Goal: Check status

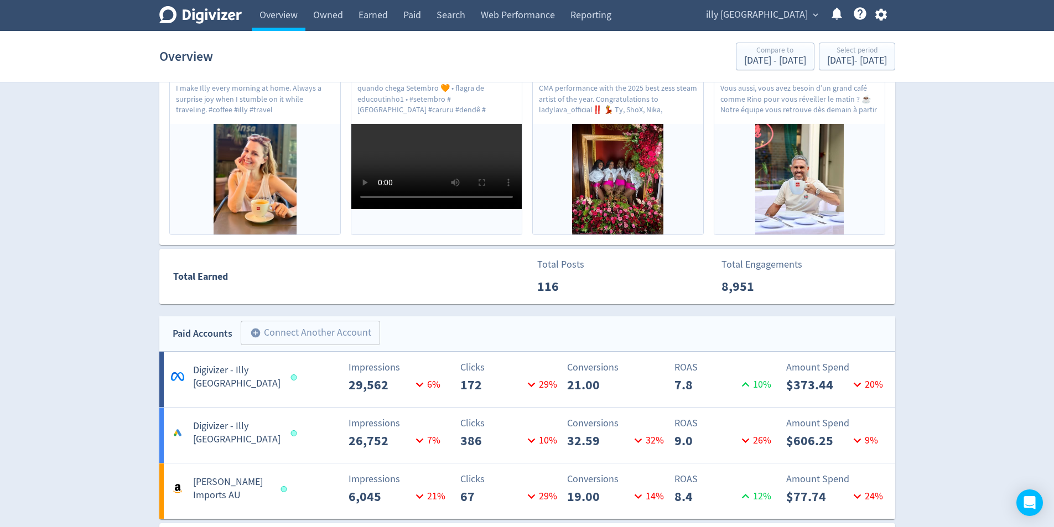
scroll to position [553, 0]
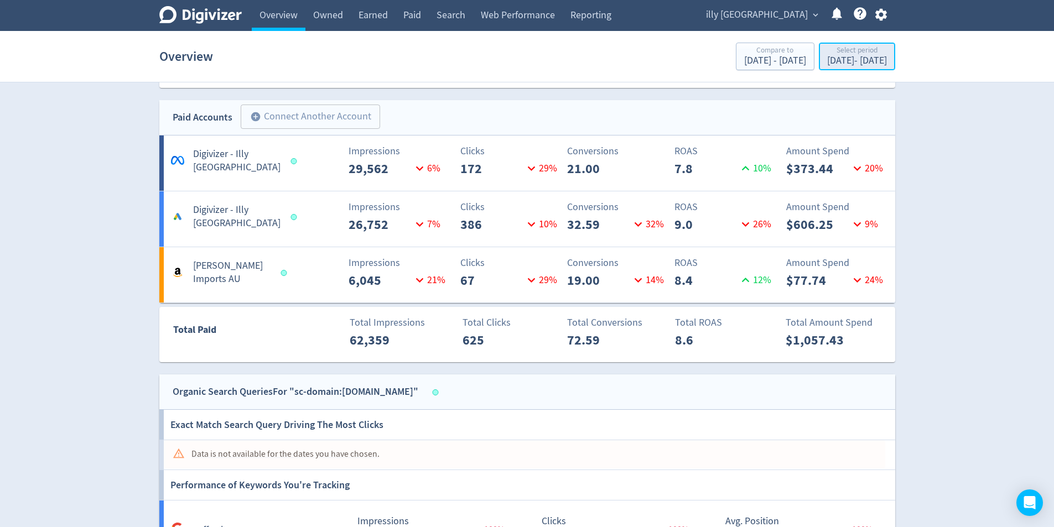
click at [837, 56] on div "[DATE] - [DATE]" at bounding box center [857, 61] width 60 height 10
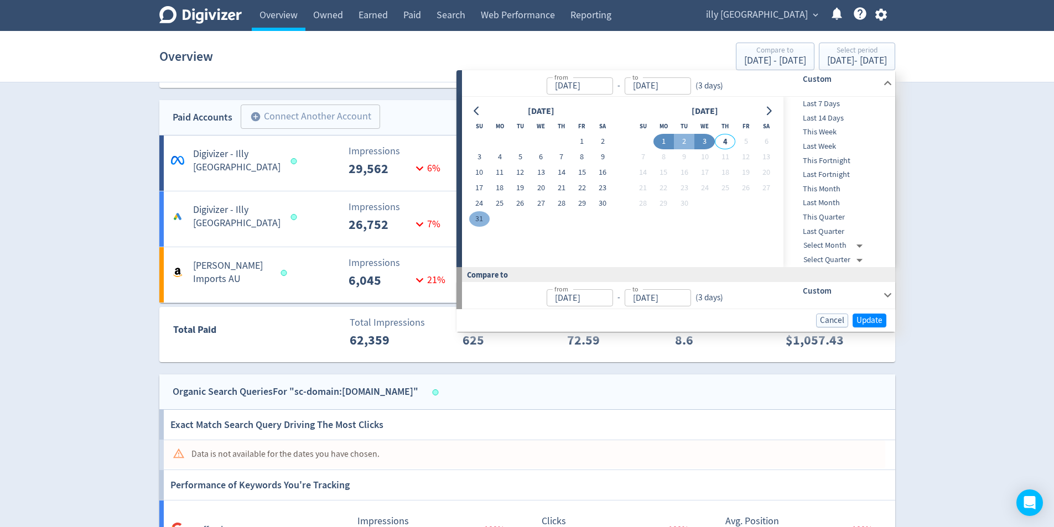
click at [485, 218] on button "31" at bounding box center [479, 218] width 20 height 15
type input "[DATE]"
click at [482, 101] on div "[DATE] Su Mo Tu We Th Fr Sa 1 2 3 4 5 6 7 8 9 10 11 12 13 14 15 16 17 18 19 20 …" at bounding box center [622, 182] width 321 height 170
click at [483, 110] on button "Go to previous month" at bounding box center [477, 110] width 16 height 15
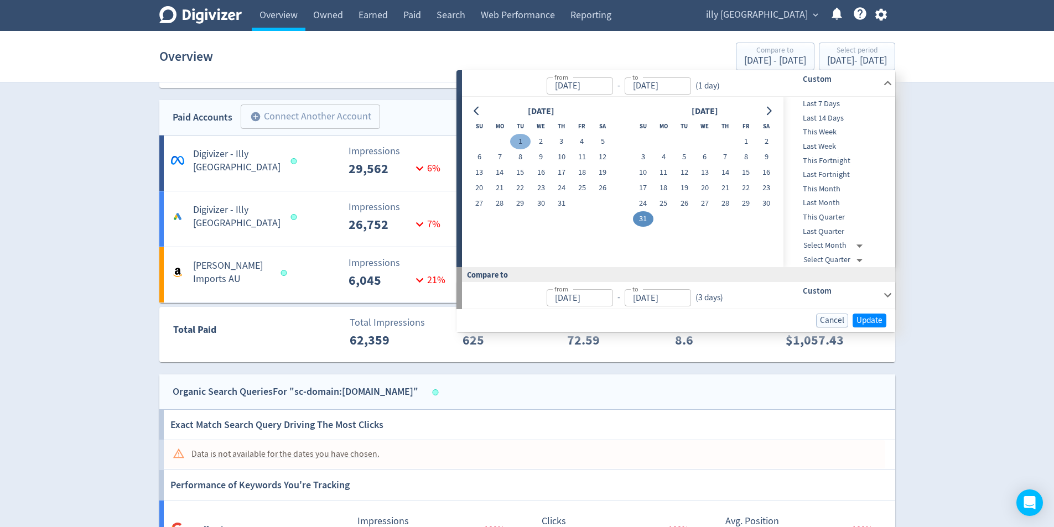
click at [525, 140] on button "1" at bounding box center [520, 141] width 20 height 15
type input "[DATE]"
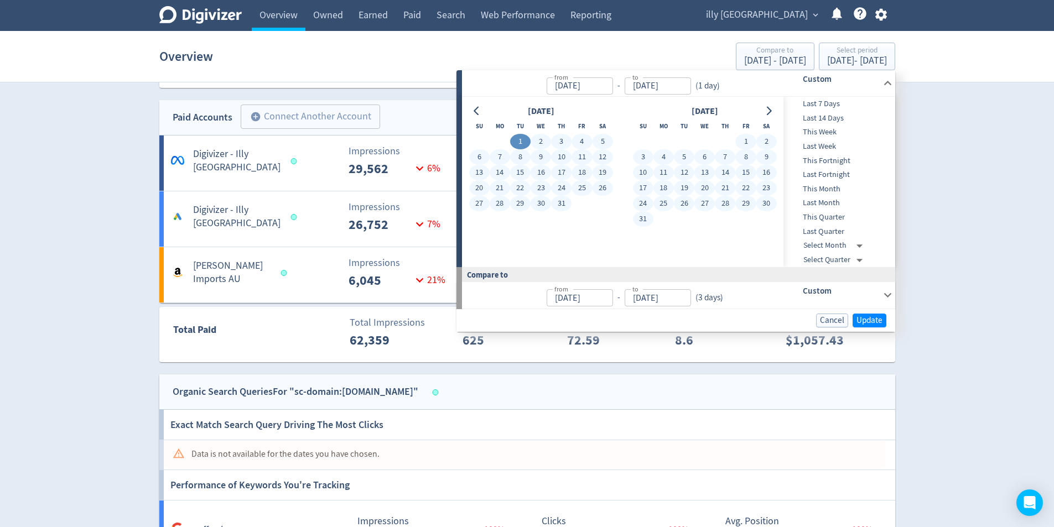
click at [644, 224] on button "31" at bounding box center [643, 218] width 20 height 15
type input "[DATE]"
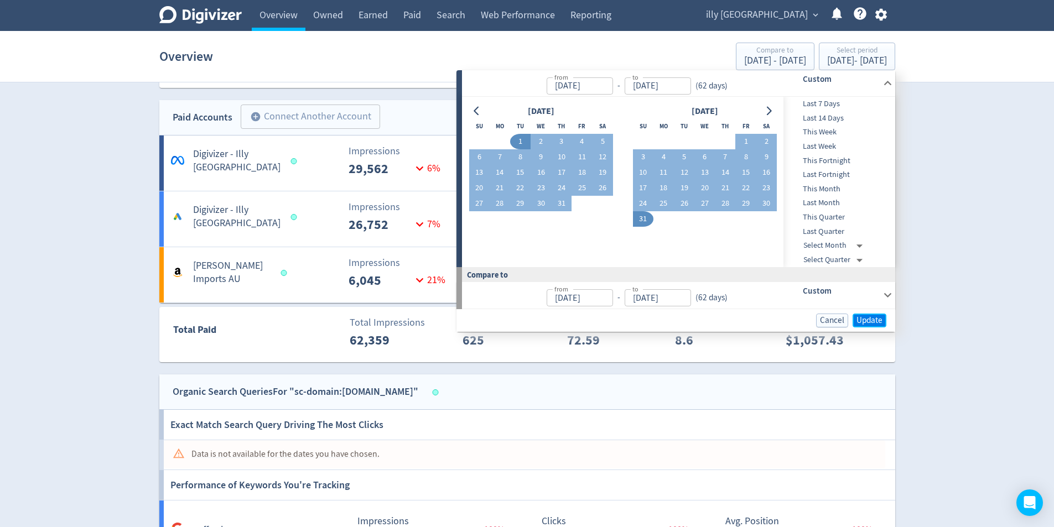
click at [874, 322] on span "Update" at bounding box center [869, 320] width 26 height 8
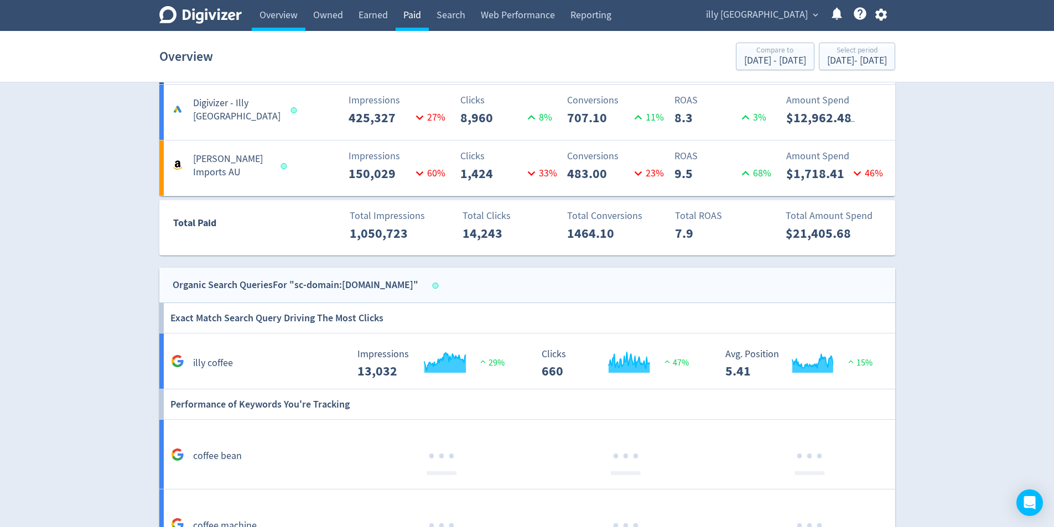
scroll to position [660, 0]
click at [399, 20] on link "Paid" at bounding box center [411, 15] width 33 height 31
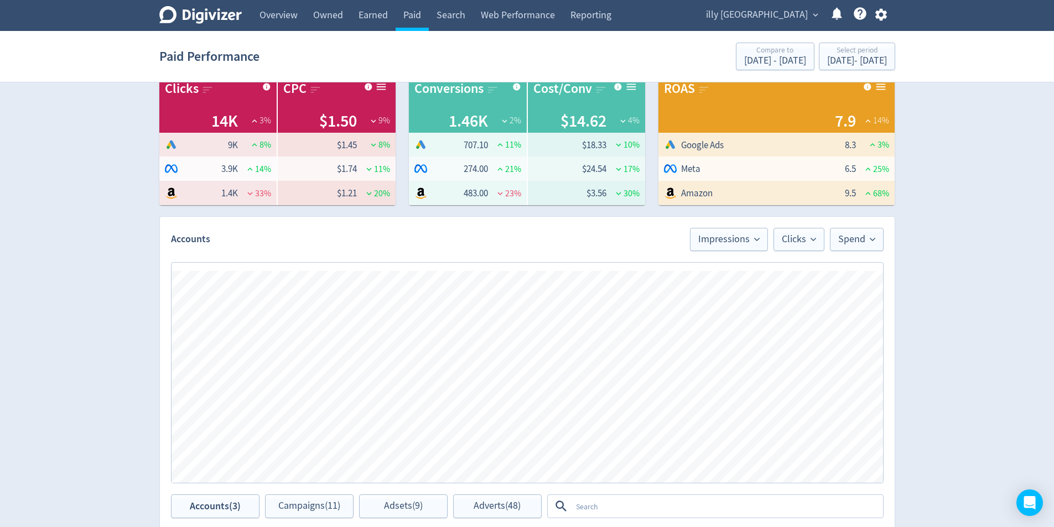
scroll to position [0, 1166]
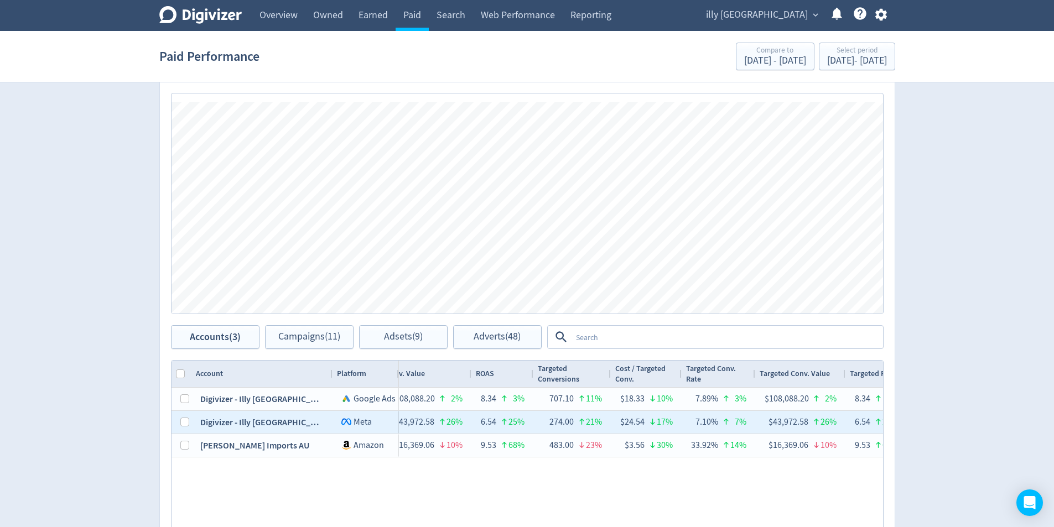
click at [193, 427] on div "Digivizer - Illy [GEOGRAPHIC_DATA]" at bounding box center [261, 422] width 141 height 23
click at [187, 423] on input "Press Space to toggle row selection (unchecked)" at bounding box center [184, 422] width 9 height 9
checkbox input "true"
checkbox input "false"
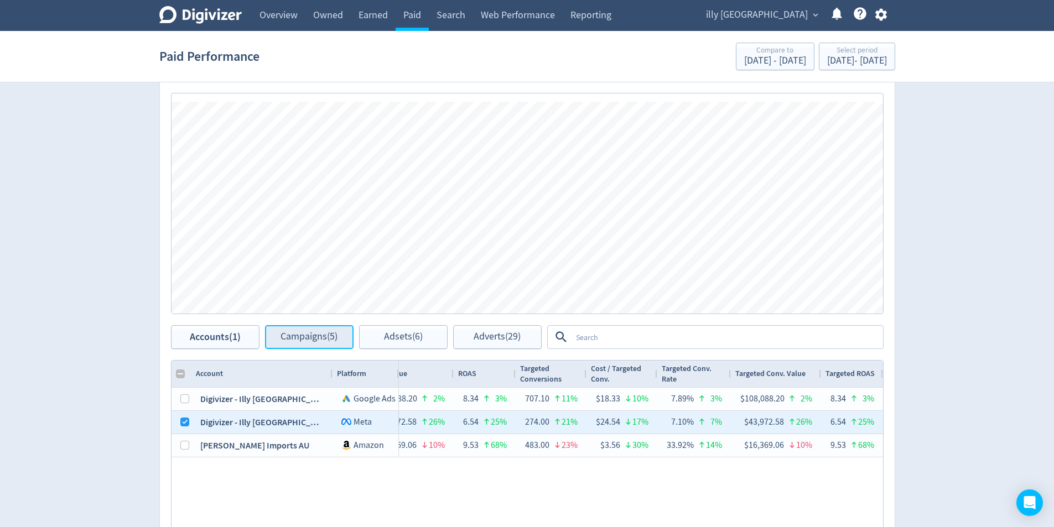
click at [335, 334] on span "Campaigns (5)" at bounding box center [308, 337] width 57 height 11
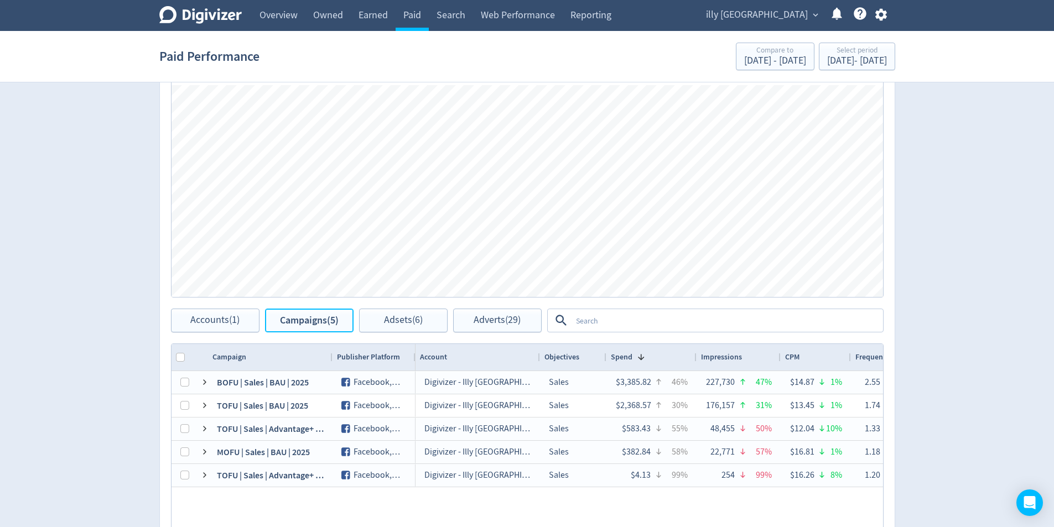
scroll to position [442, 0]
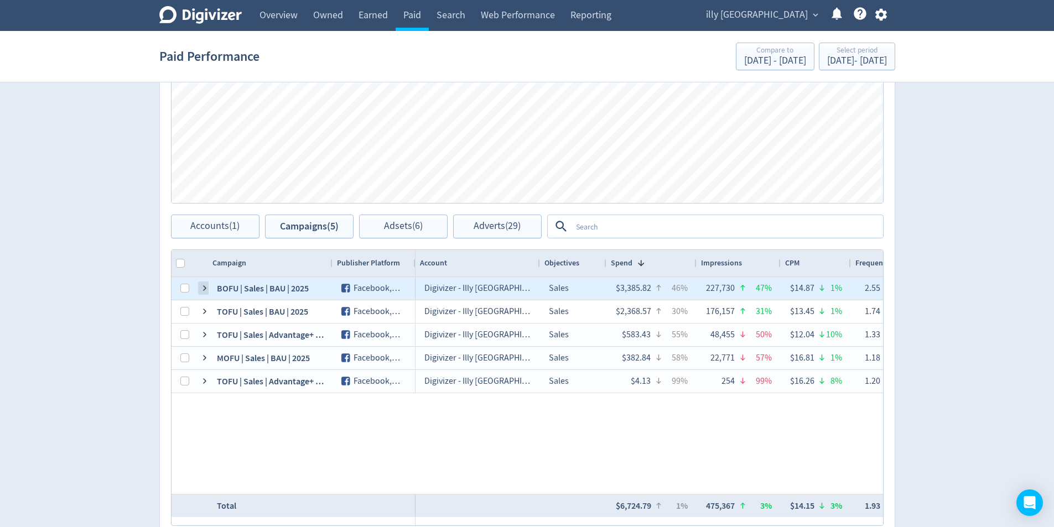
click at [206, 291] on span at bounding box center [204, 288] width 9 height 9
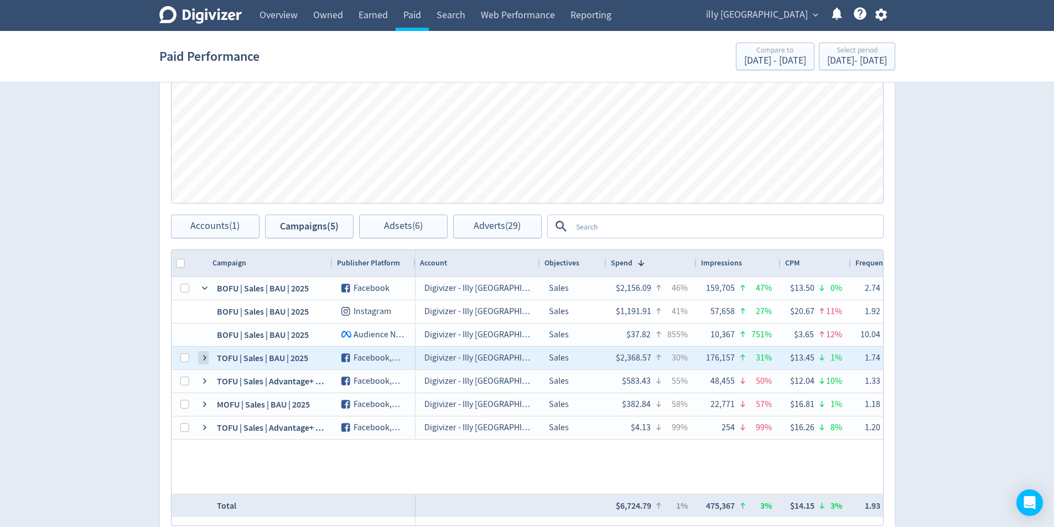
click at [207, 357] on span at bounding box center [204, 357] width 9 height 9
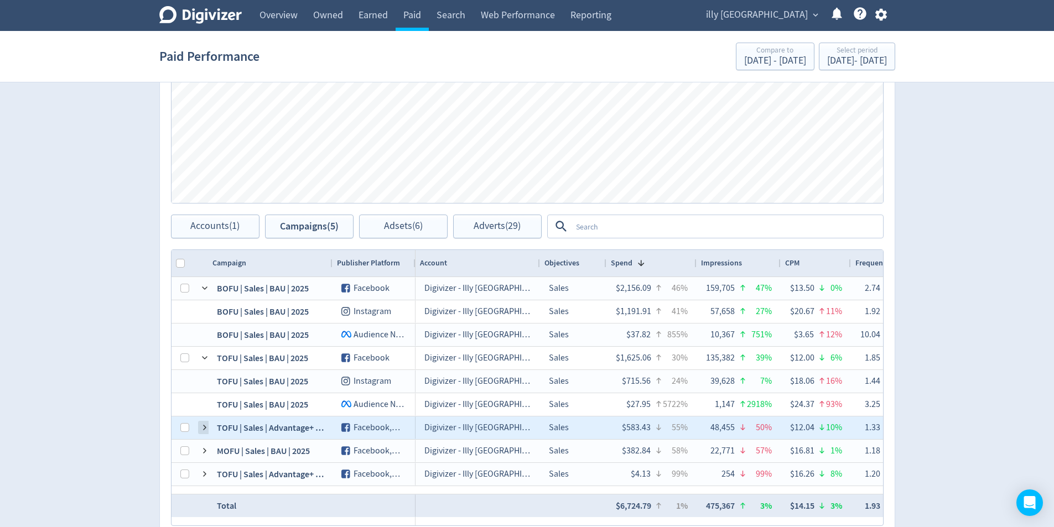
click at [204, 426] on span at bounding box center [204, 427] width 9 height 9
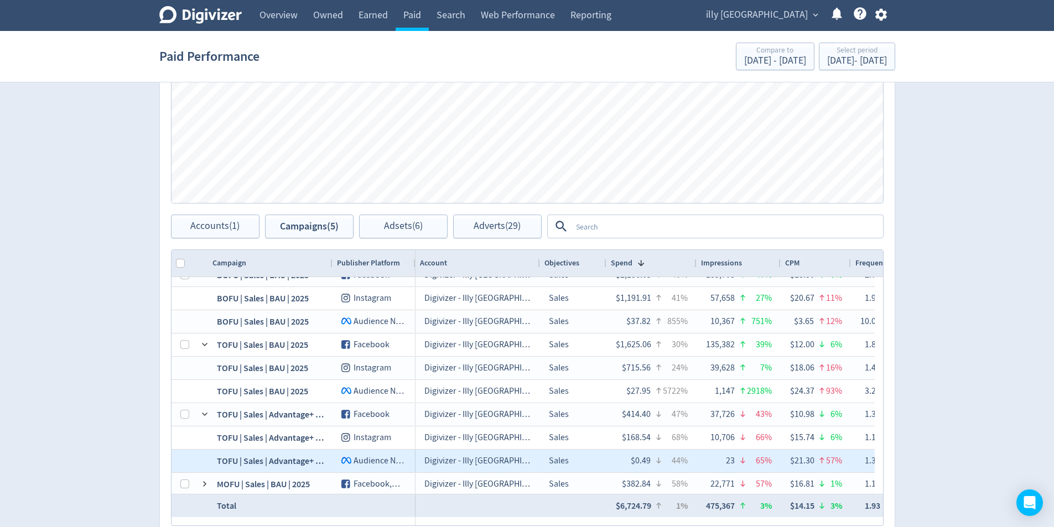
scroll to position [39, 0]
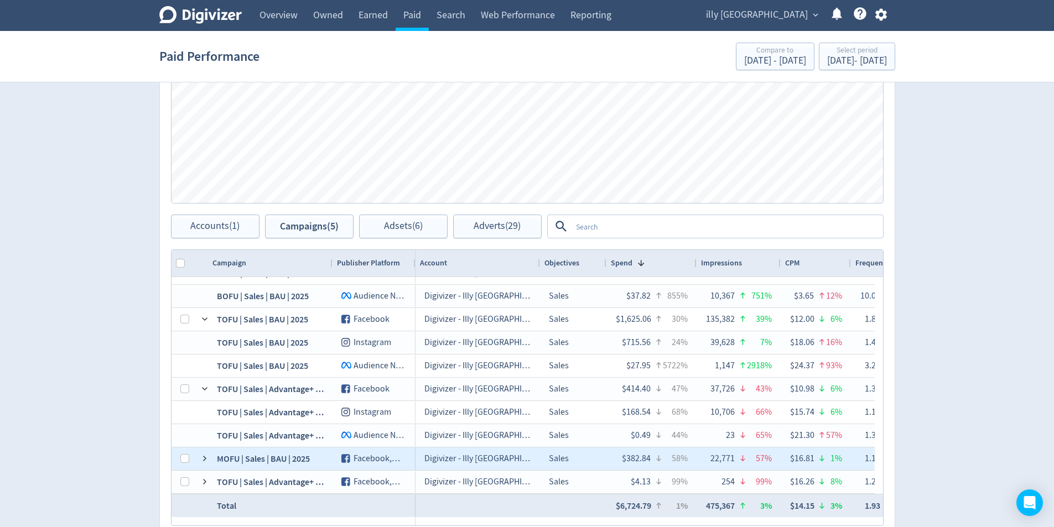
click at [212, 460] on div "MOFU | Sales | BAU | 2025" at bounding box center [270, 458] width 124 height 23
click at [205, 460] on span at bounding box center [204, 458] width 9 height 9
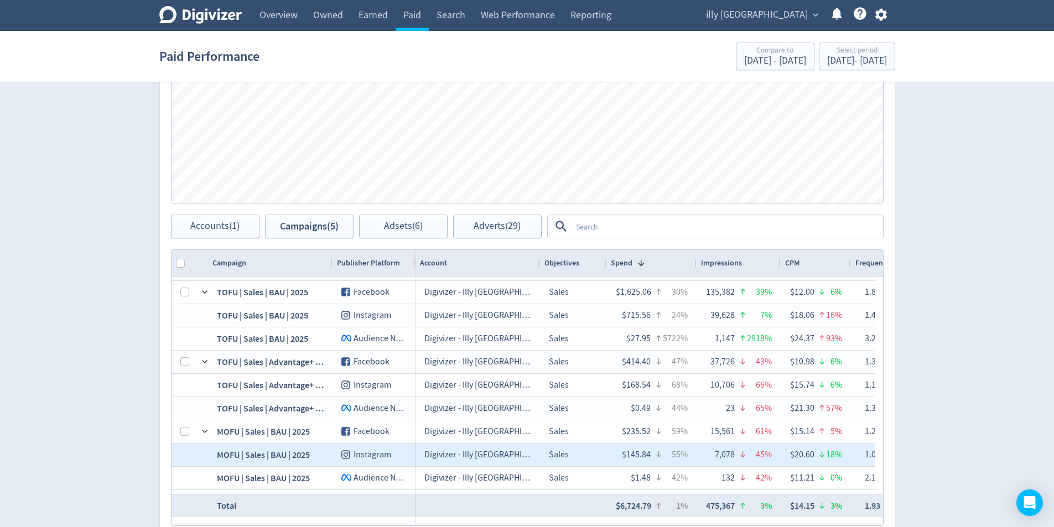
scroll to position [85, 0]
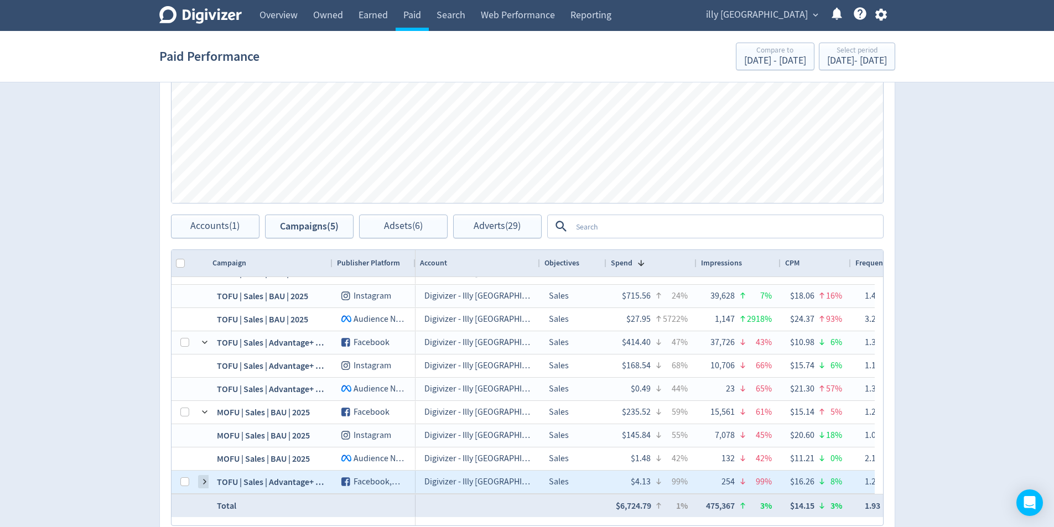
click at [204, 482] on span at bounding box center [204, 481] width 9 height 9
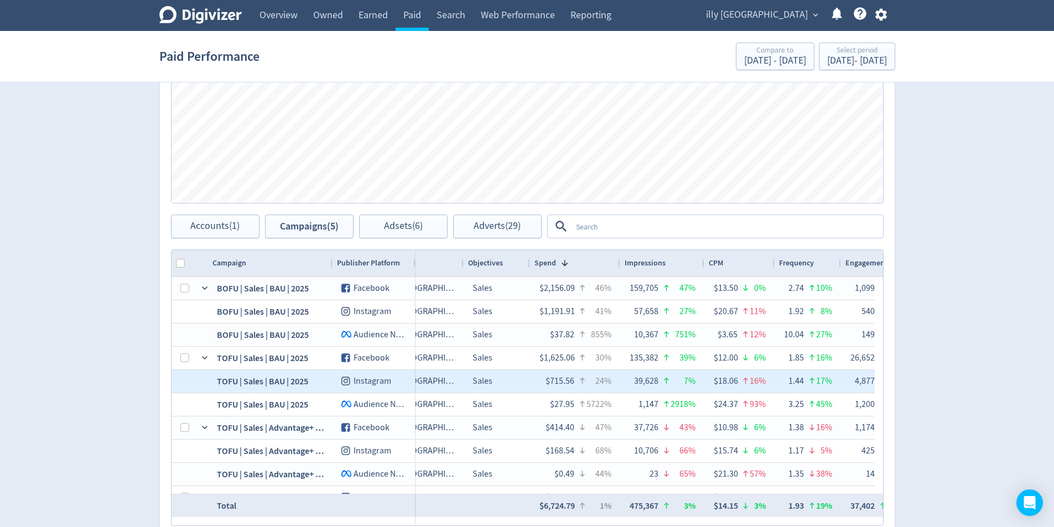
scroll to position [0, 0]
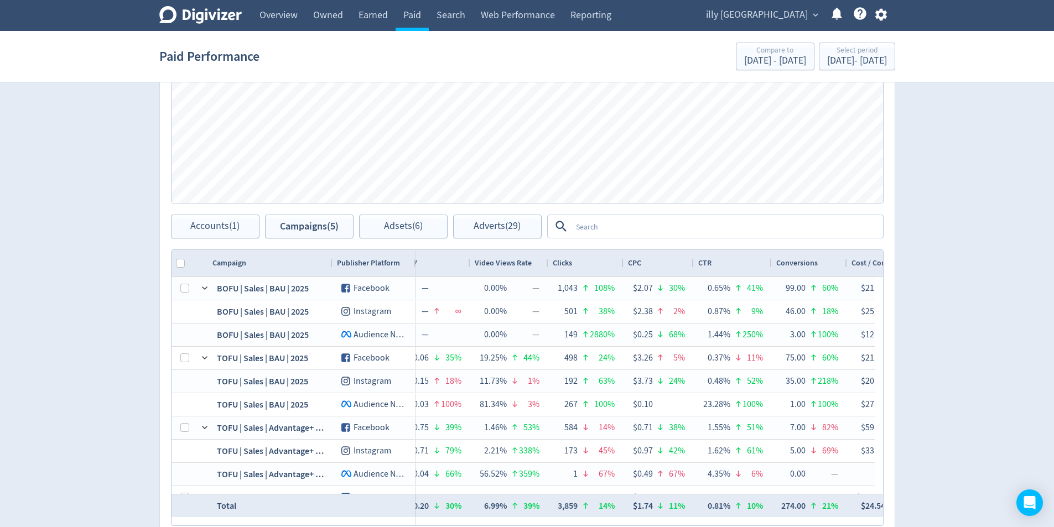
click at [606, 213] on div "Spend Clicks Impressions Press Space or Enter to toggle visibility Impressions,…" at bounding box center [527, 92] width 735 height 243
click at [605, 228] on textarea at bounding box center [726, 226] width 310 height 20
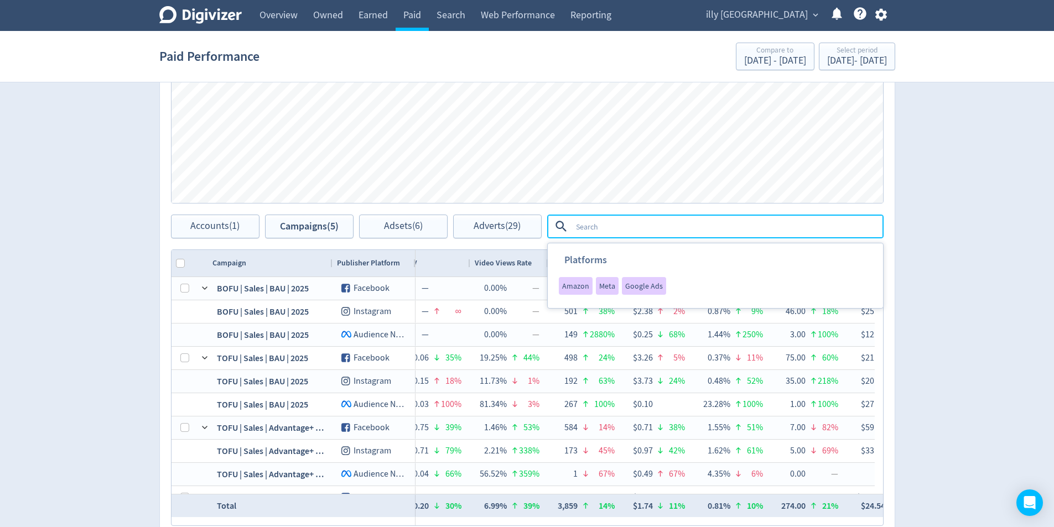
click at [981, 319] on div "Digivizer Logo [PERSON_NAME] Logo Overview Owned Earned Paid Search Web Perform…" at bounding box center [527, 82] width 1054 height 1049
